Goal: Communication & Community: Answer question/provide support

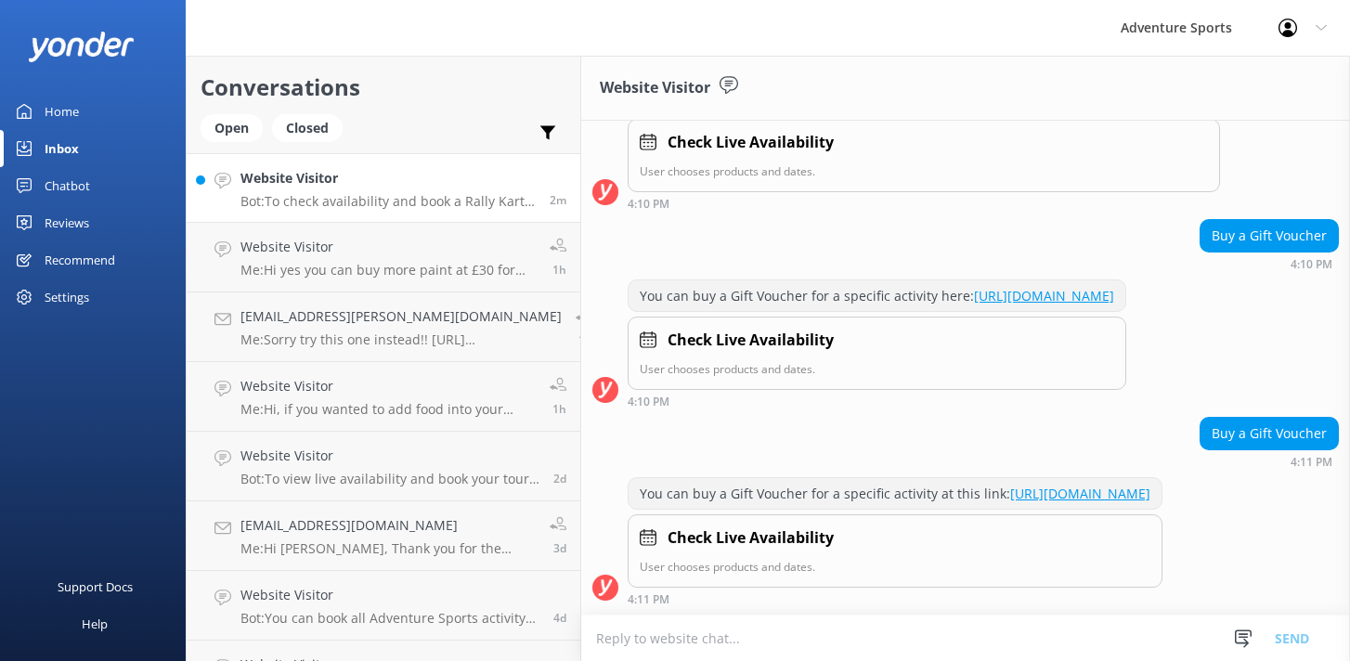
click at [325, 182] on h4 "Website Visitor" at bounding box center [388, 178] width 295 height 20
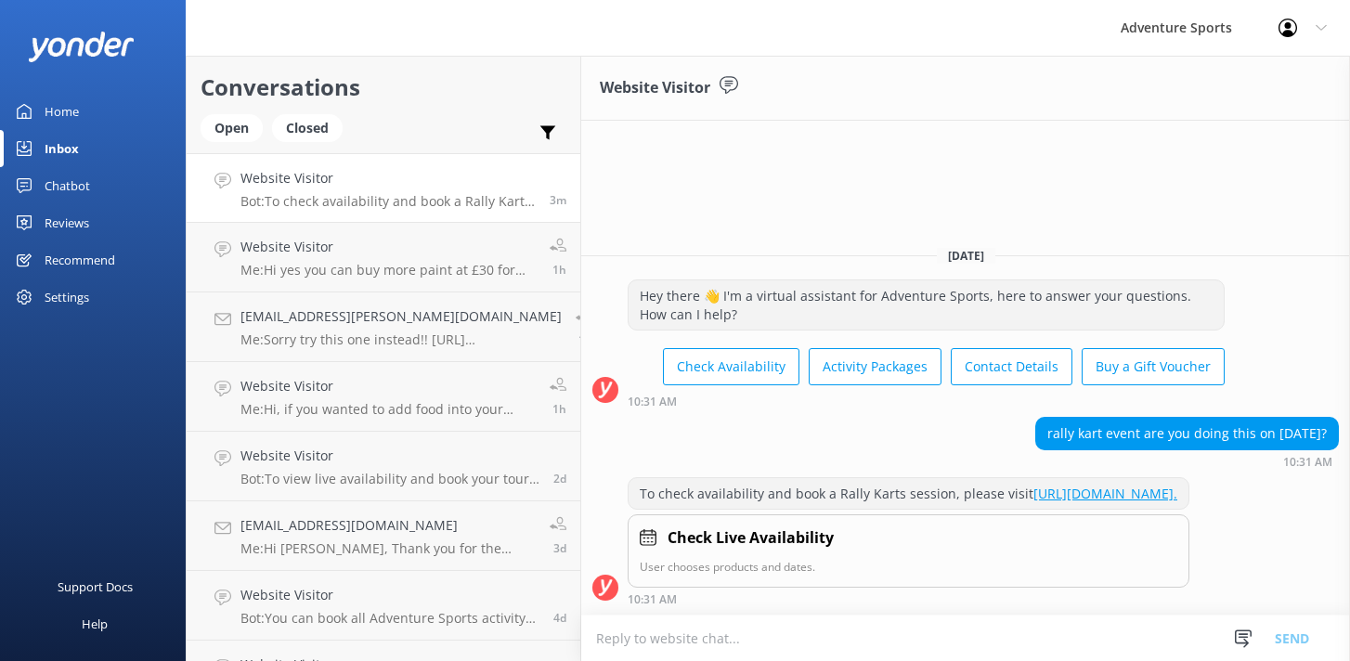
click at [639, 635] on textarea at bounding box center [965, 639] width 769 height 46
drag, startPoint x: 1154, startPoint y: 634, endPoint x: 942, endPoint y: 640, distance: 212.8
click at [942, 640] on textarea "The rAlly Karts are not generally in use as winter approaches as the wet wether…" at bounding box center [965, 638] width 769 height 46
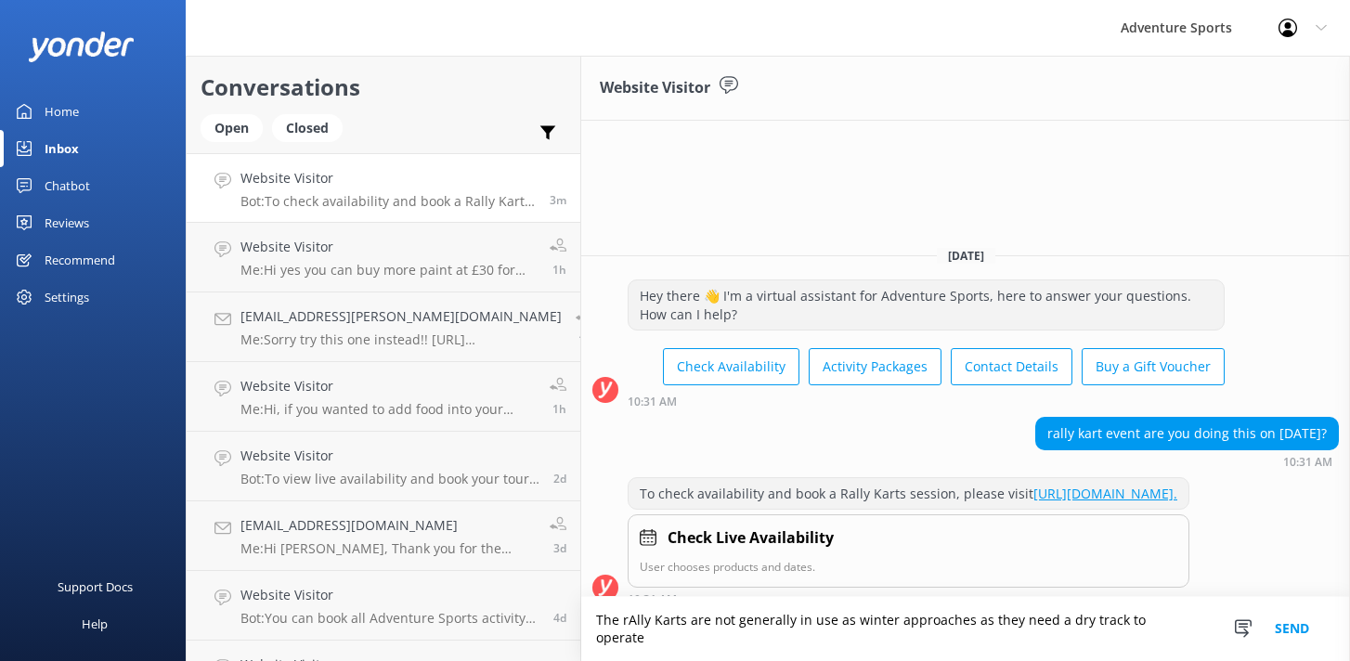
click at [606, 634] on textarea "The rAlly Karts are not generally in use as winter approaches as they need a dr…" at bounding box center [965, 629] width 769 height 64
click at [614, 634] on textarea "The RAlly Karts are not generally in use as winter approaches as they need a dr…" at bounding box center [965, 629] width 769 height 64
click at [1169, 642] on textarea "The Rally Karts are not generally in use as winter approaches as they need a dr…" at bounding box center [965, 629] width 769 height 64
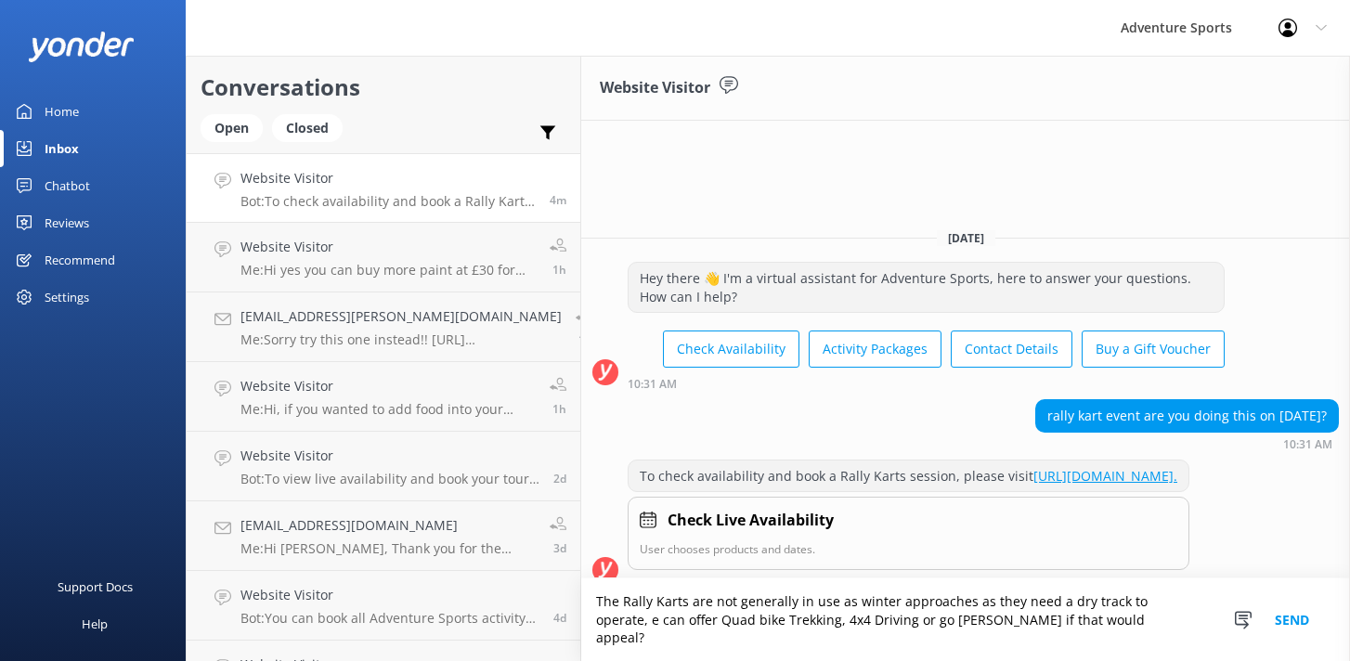
click at [889, 636] on textarea "The Rally Karts are not generally in use as winter approaches as they need a dr…" at bounding box center [965, 620] width 769 height 83
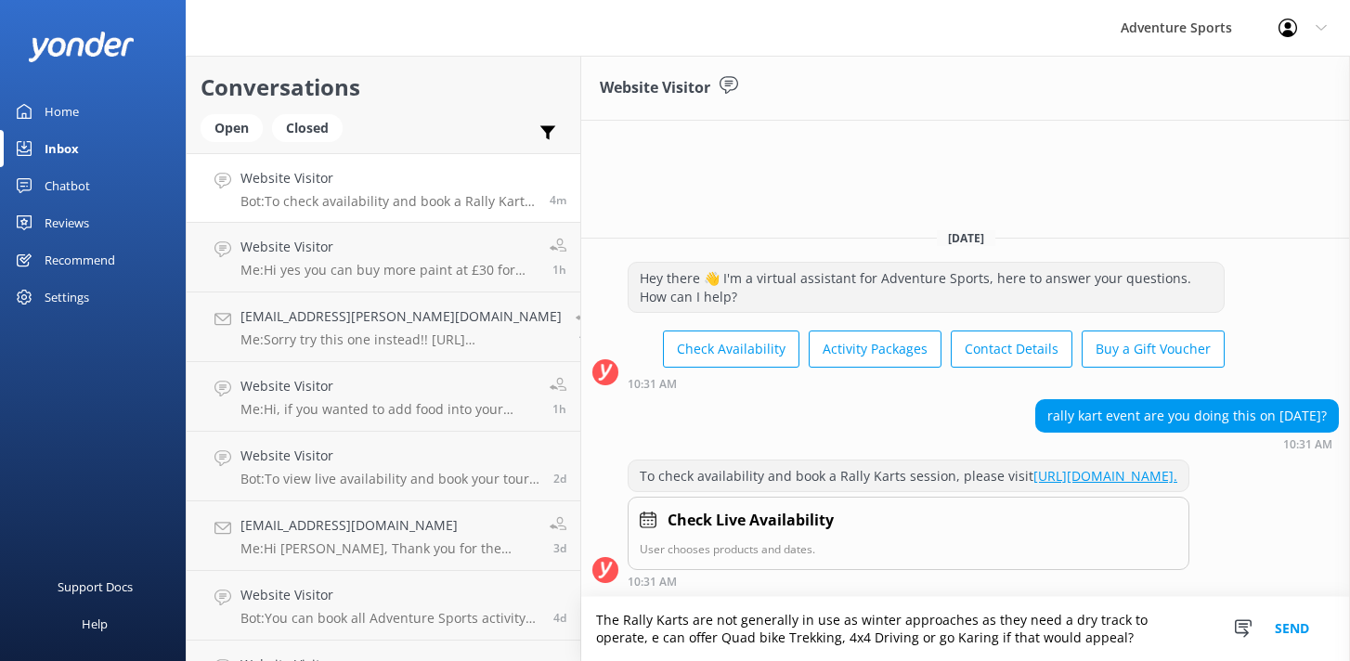
click at [1073, 642] on textarea "The Rally Karts are not generally in use as winter approaches as they need a dr…" at bounding box center [965, 629] width 769 height 64
click at [880, 641] on textarea "The Rally Karts are not generally in use as winter approaches as they need a dr…" at bounding box center [965, 629] width 769 height 64
click at [848, 632] on textarea "The Rally Karts are not generally in use as winter approaches as they need a dr…" at bounding box center [965, 629] width 769 height 64
click at [1052, 640] on textarea "The Rally Karts are not generally in use as winter approaches as they need a dr…" at bounding box center [965, 629] width 769 height 64
type textarea "The Rally Karts are not generally in use as winter approaches as they need a dr…"
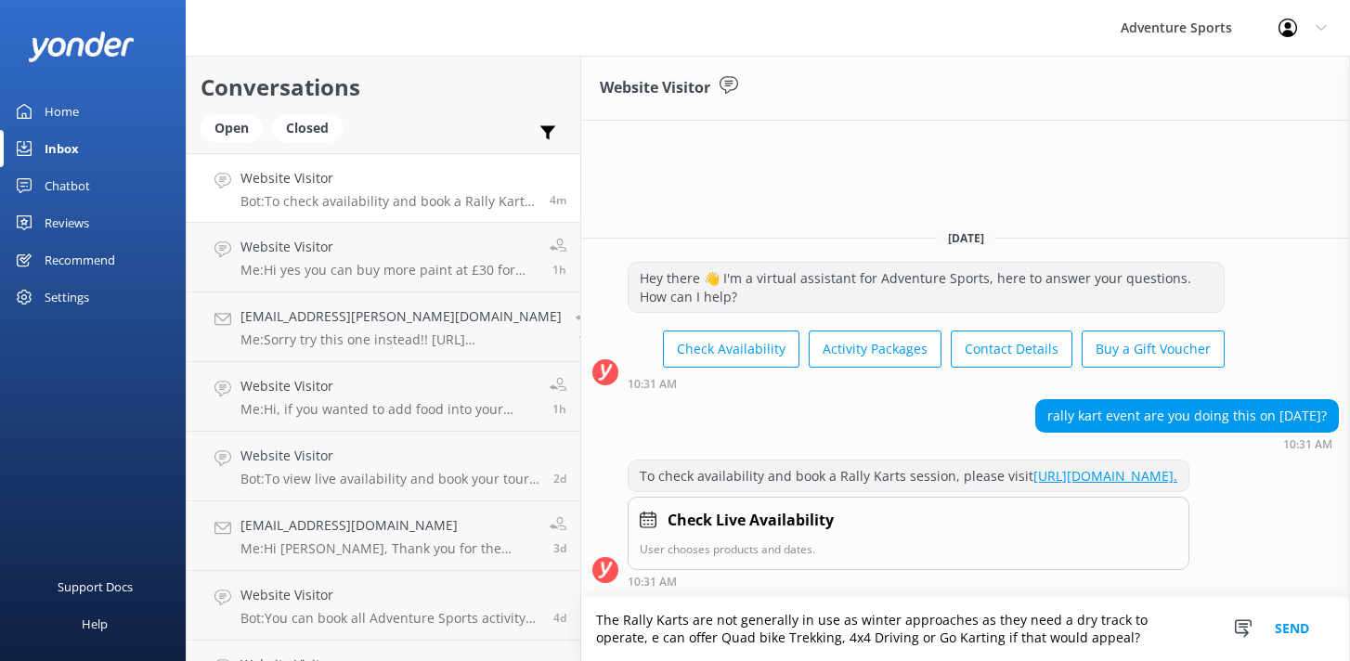
click at [1283, 623] on button "Send" at bounding box center [1293, 629] width 70 height 64
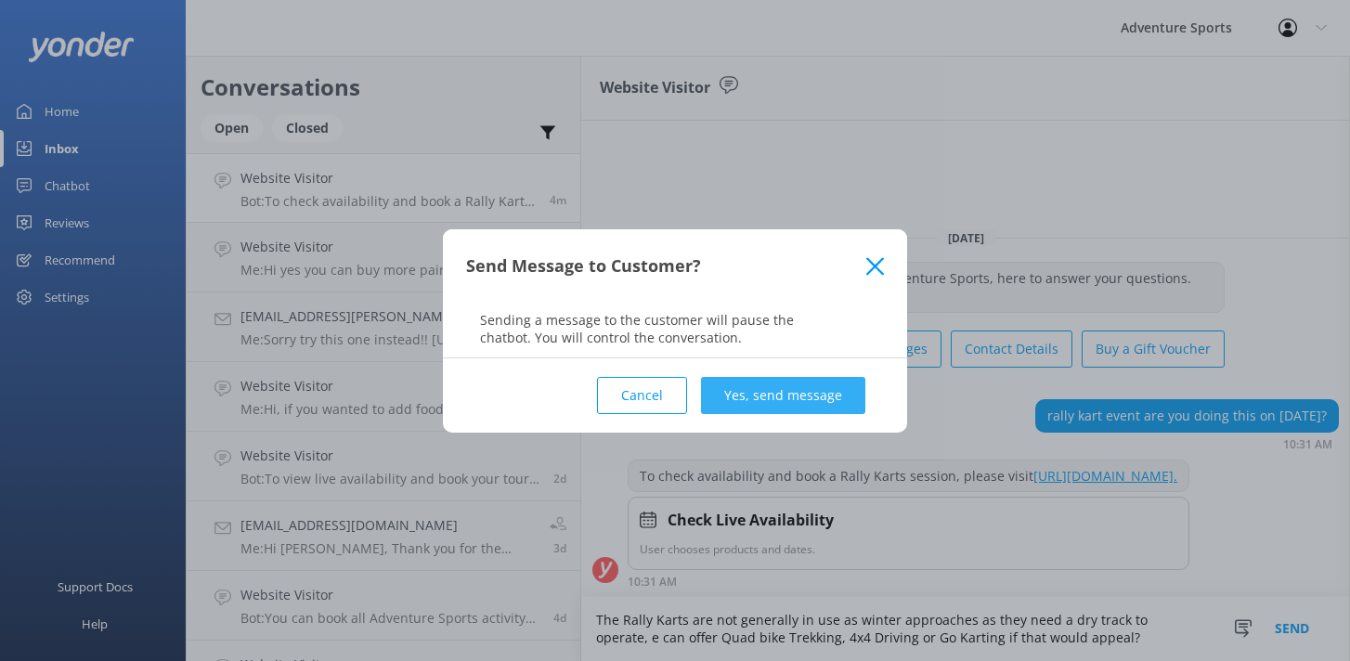
click at [769, 402] on button "Yes, send message" at bounding box center [783, 395] width 164 height 37
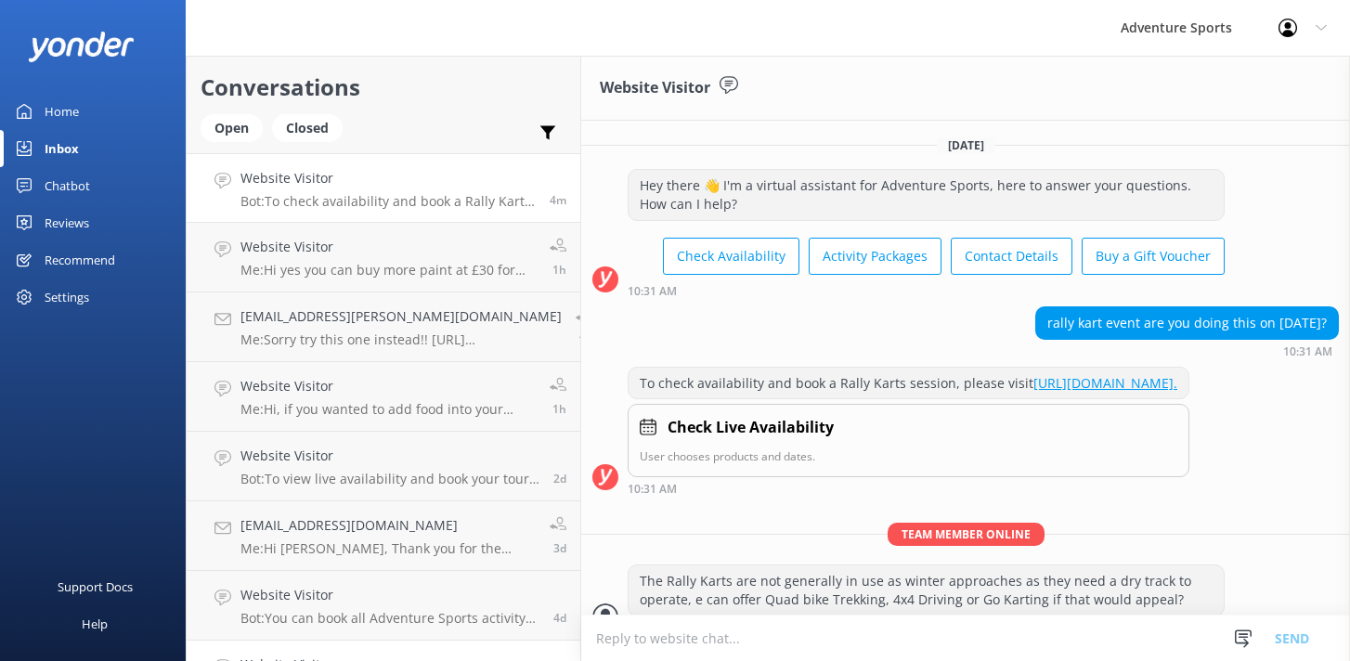
scroll to position [41, 0]
